Goal: Find specific page/section: Find specific page/section

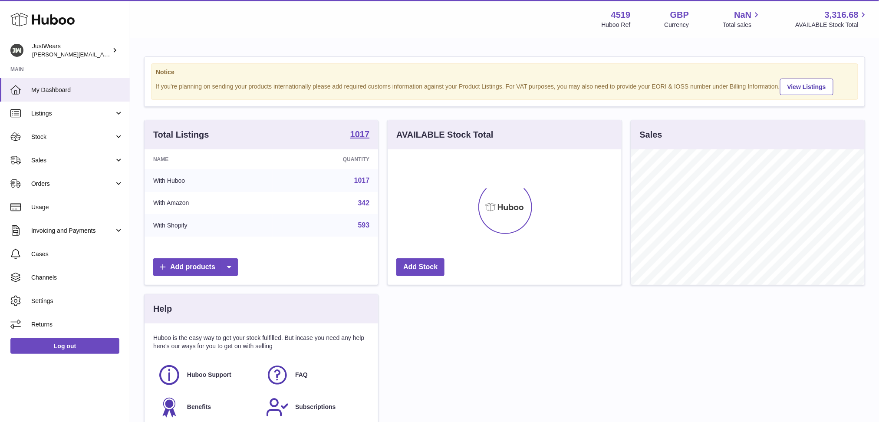
scroll to position [135, 233]
click at [120, 159] on link "Sales" at bounding box center [65, 159] width 130 height 23
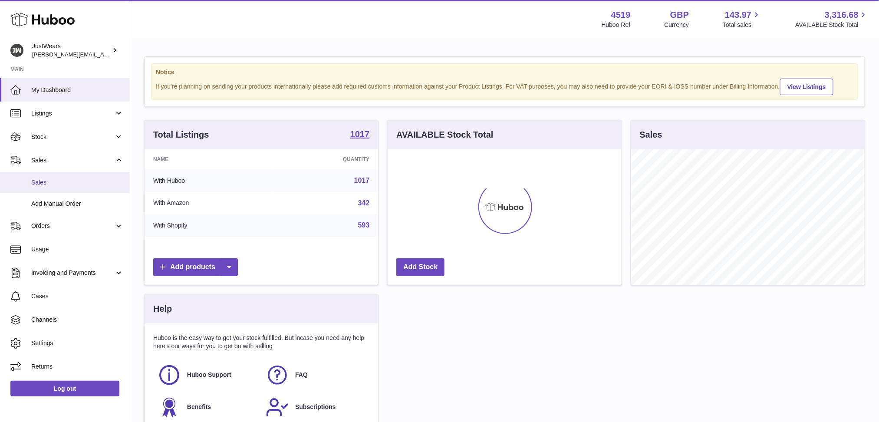
click at [93, 184] on span "Sales" at bounding box center [77, 182] width 92 height 8
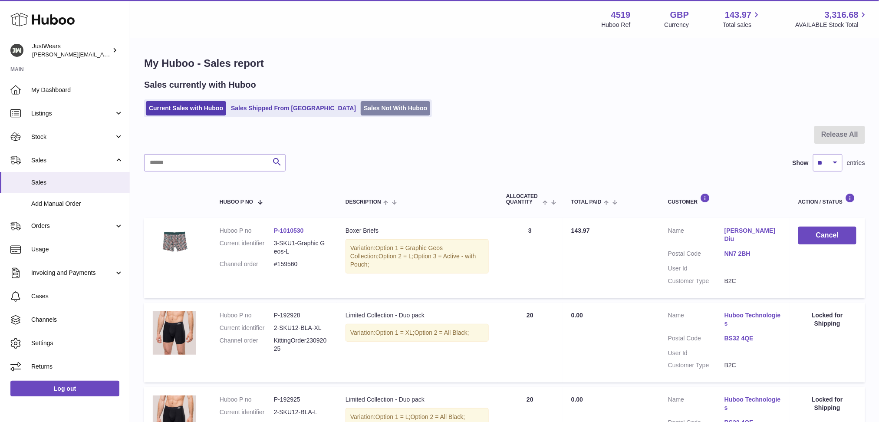
click at [365, 106] on link "Sales Not With Huboo" at bounding box center [395, 108] width 69 height 14
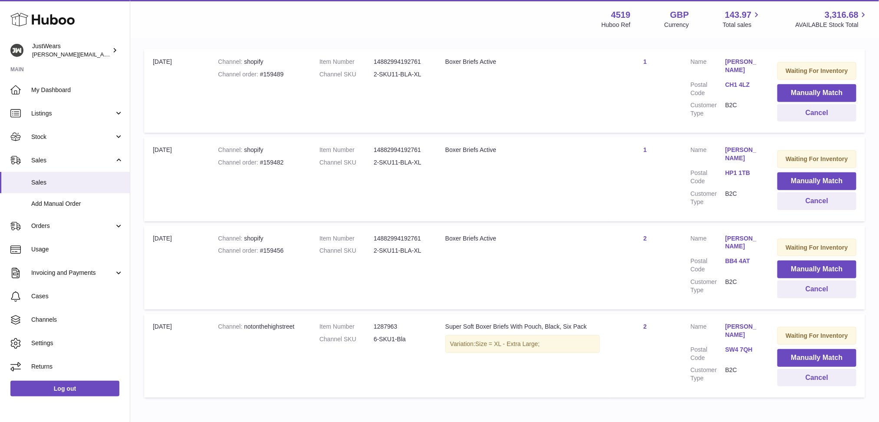
scroll to position [230, 0]
